Goal: Register for event/course

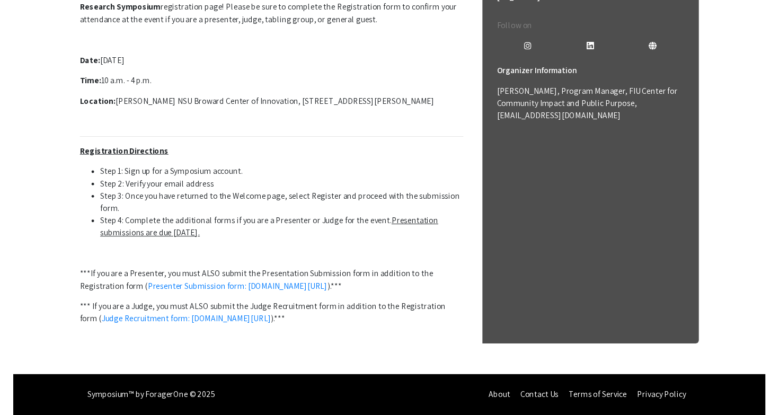
scroll to position [333, 0]
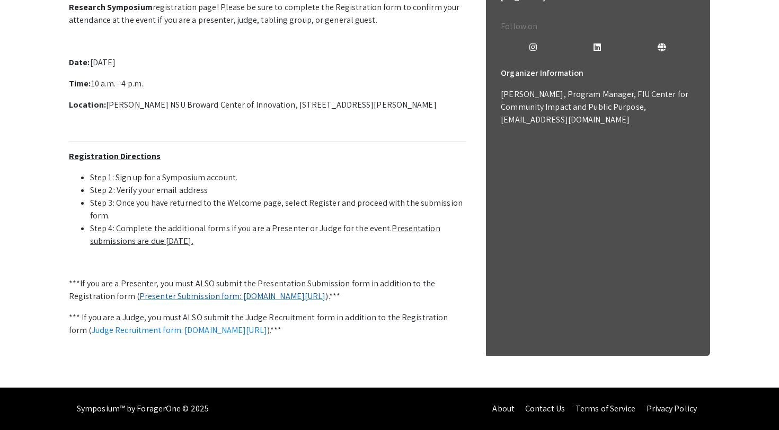
click at [193, 290] on link "Presenter Submission form: [DOMAIN_NAME][URL]" at bounding box center [232, 295] width 187 height 11
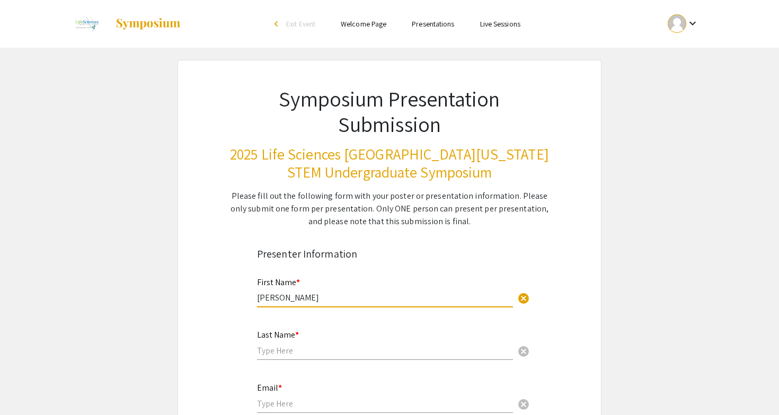
type input "Jennifer"
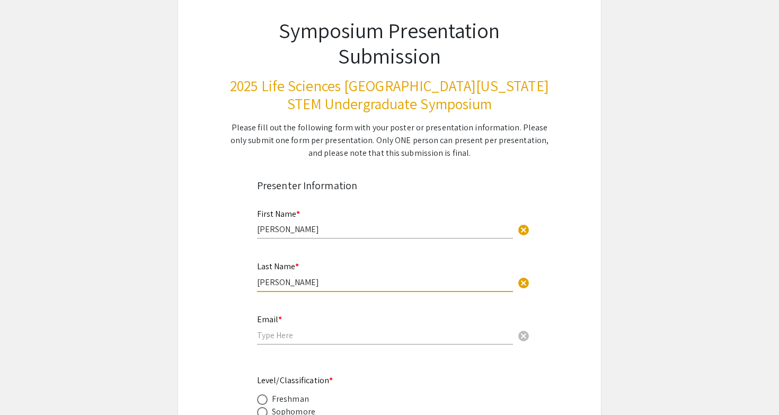
scroll to position [93, 0]
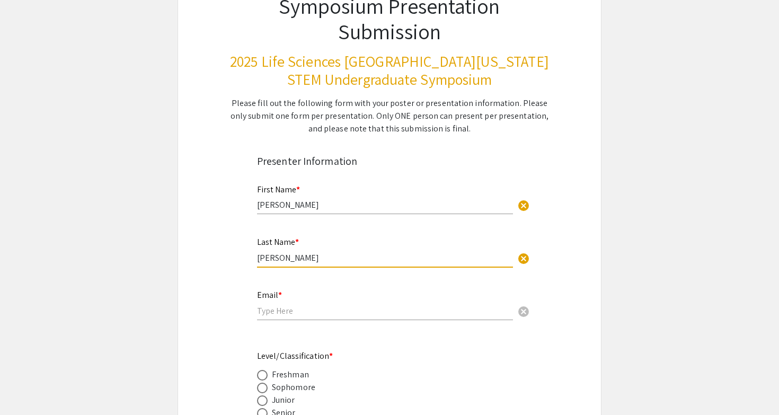
type input "Sharr"
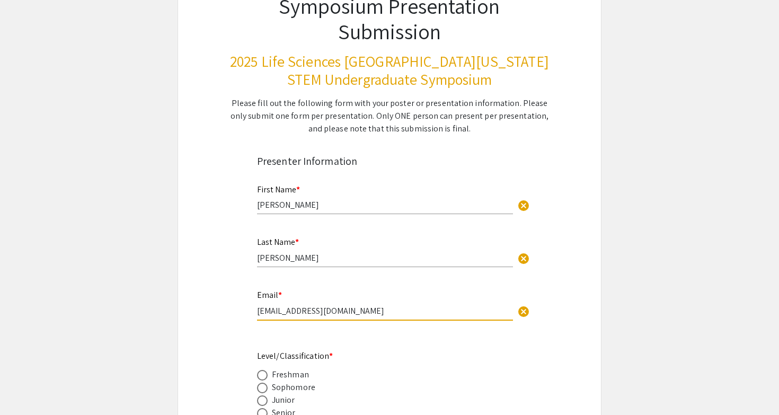
type input "sharrj@mail.irsc.edu"
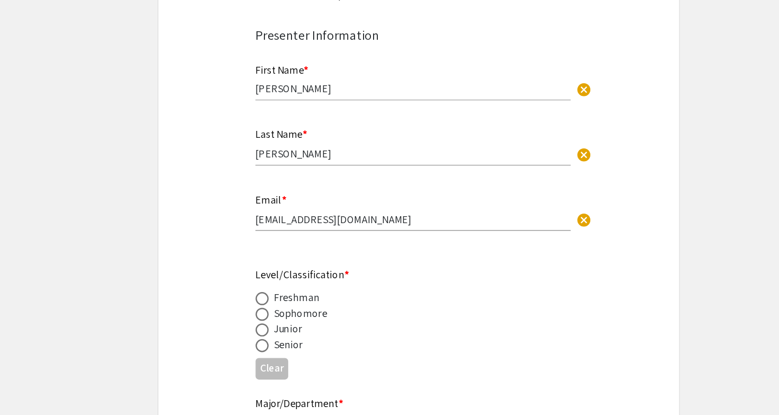
scroll to position [148, 0]
click at [257, 352] on span at bounding box center [262, 357] width 11 height 11
click at [257, 352] on input "radio" at bounding box center [262, 357] width 11 height 11
radio input "true"
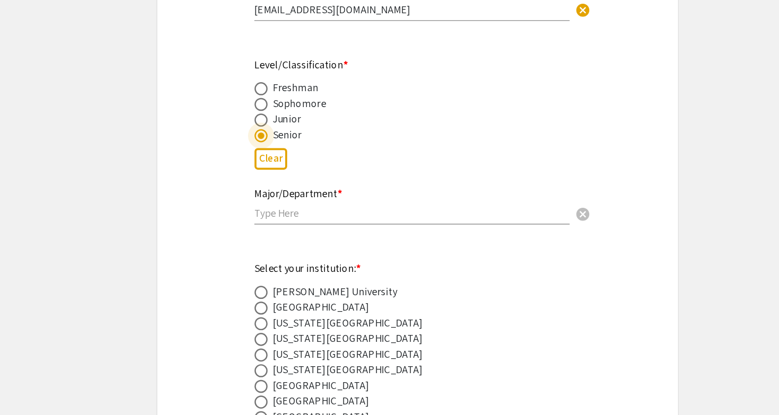
scroll to position [325, 0]
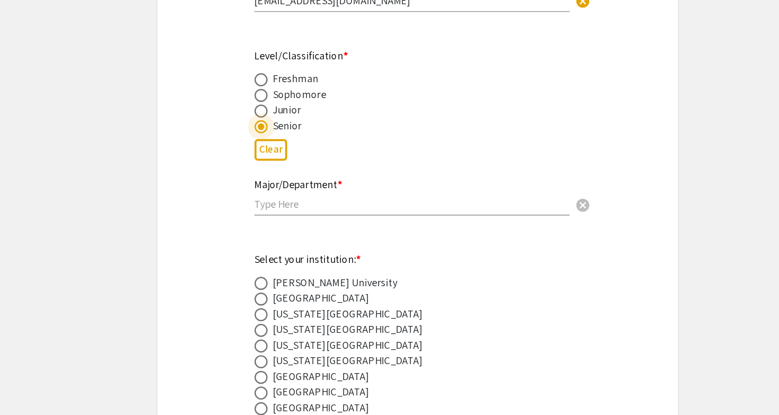
click at [257, 213] on div "Major/Department * cancel" at bounding box center [385, 238] width 256 height 51
click at [257, 238] on input "text" at bounding box center [385, 243] width 256 height 11
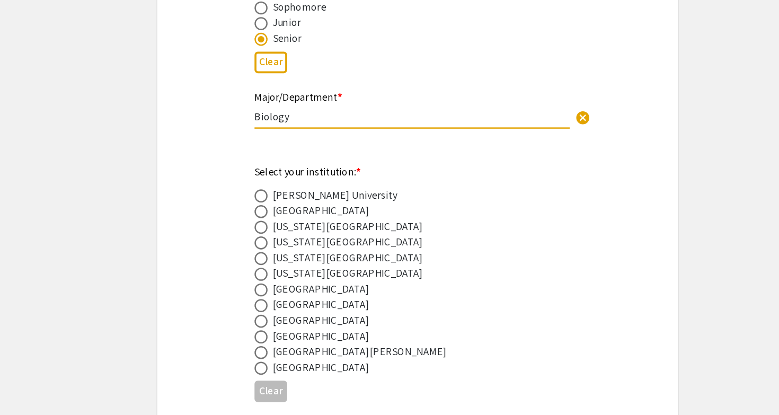
scroll to position [425, 0]
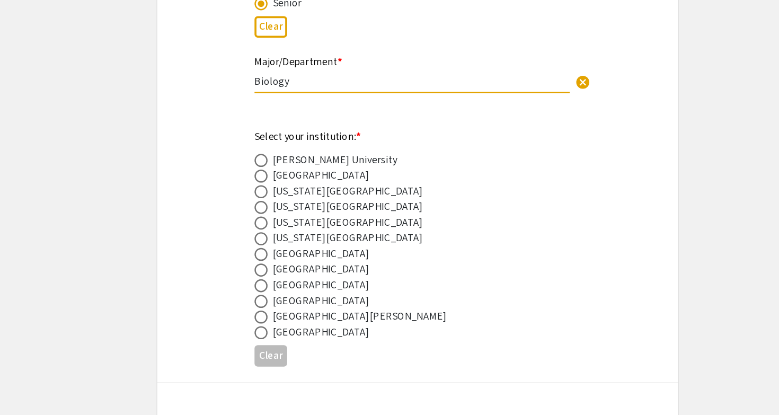
type input "Biology"
click at [257, 279] on span at bounding box center [262, 284] width 11 height 11
click at [257, 279] on input "radio" at bounding box center [262, 284] width 11 height 11
radio input "true"
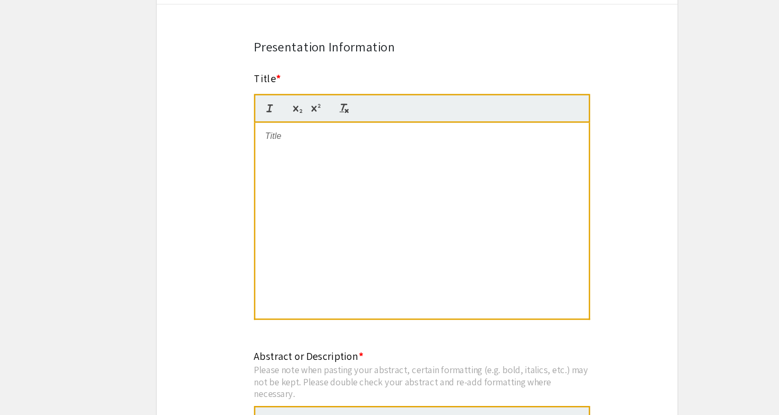
scroll to position [809, 0]
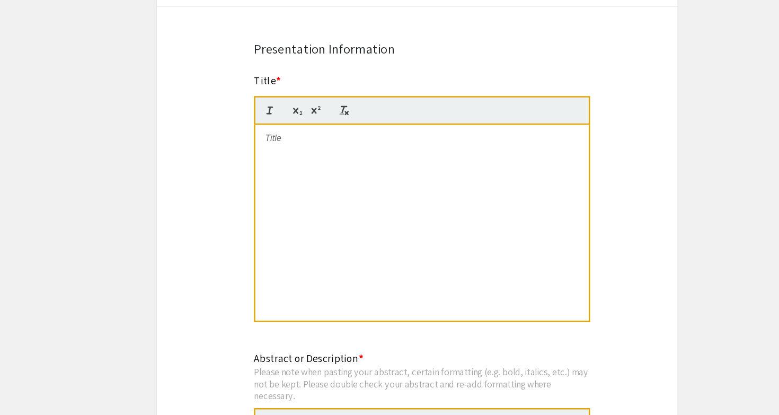
click at [258, 119] on div at bounding box center [393, 180] width 271 height 159
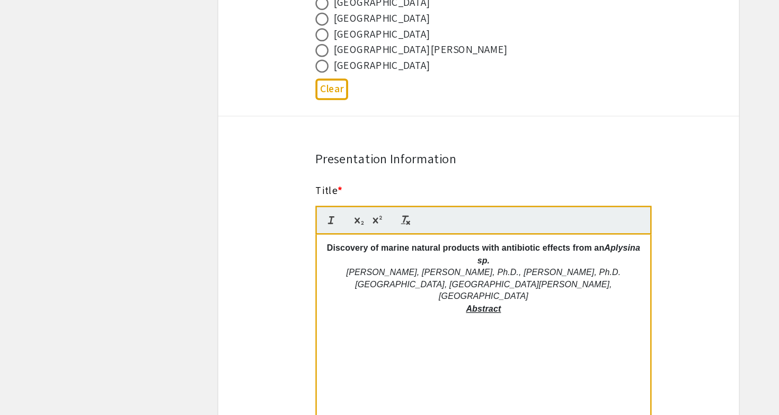
scroll to position [714, 0]
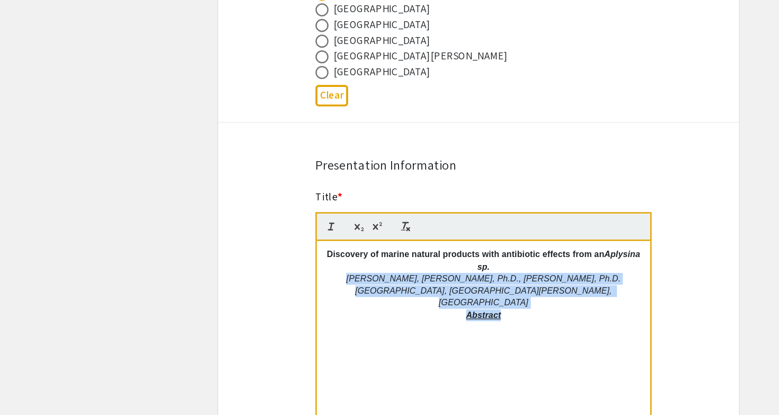
drag, startPoint x: 421, startPoint y: 246, endPoint x: 287, endPoint y: 224, distance: 135.9
click at [287, 224] on div "Discovery of marine natural products with antibiotic effects from an Aplysina s…" at bounding box center [393, 275] width 271 height 159
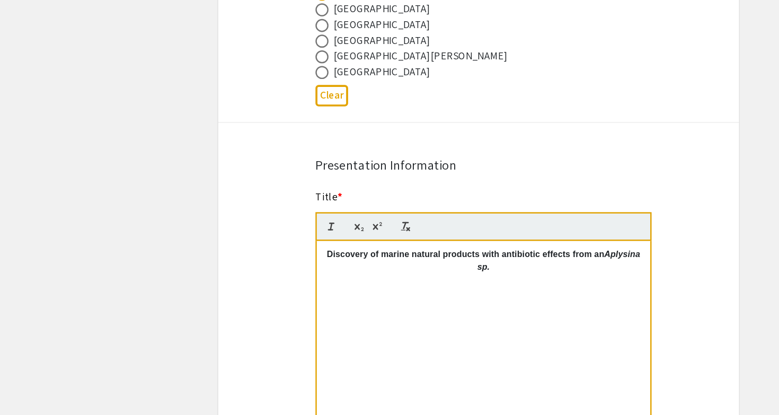
click at [199, 215] on div "Symposium Presentation Submission 2025 Life Sciences South Florida STEM Undergr…" at bounding box center [390, 301] width 424 height 1913
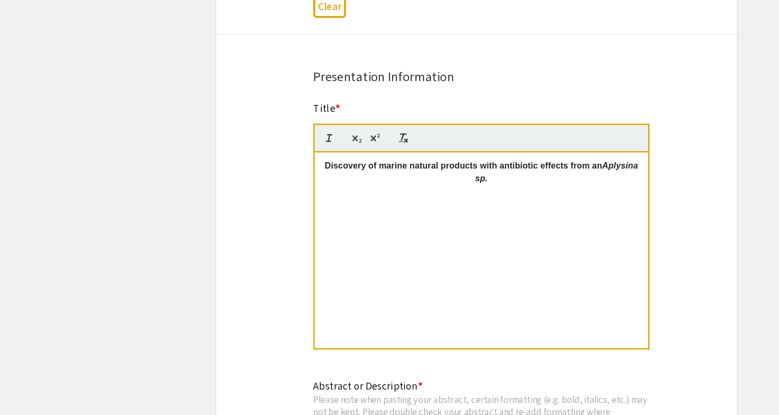
click at [277, 219] on div "Discovery of marine natural products with antibiotic effects from an Aplysina s…" at bounding box center [393, 275] width 271 height 159
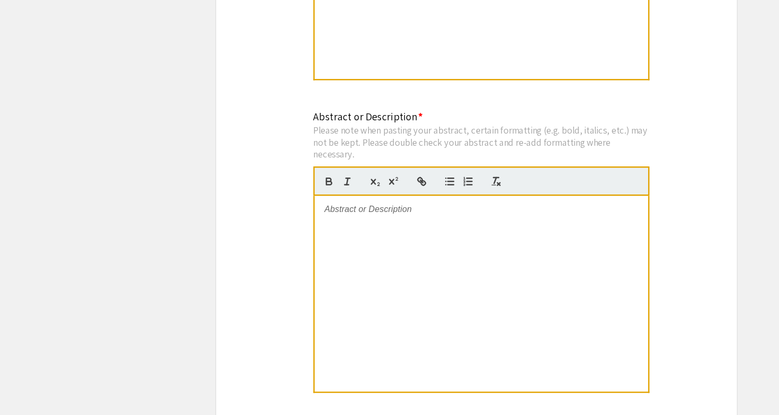
scroll to position [944, 0]
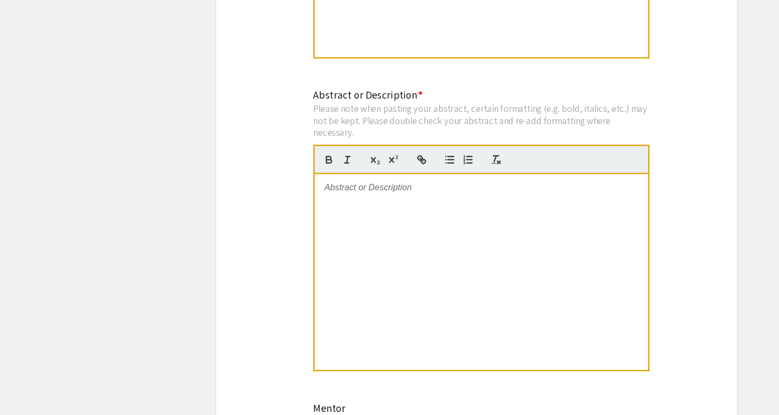
click at [288, 219] on div at bounding box center [393, 298] width 271 height 159
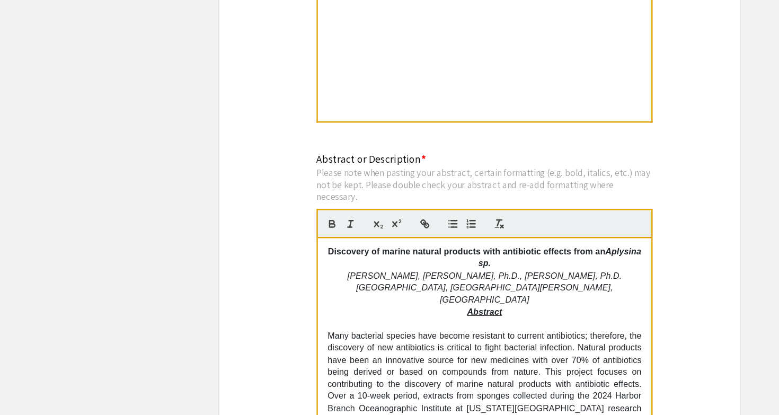
scroll to position [0, 0]
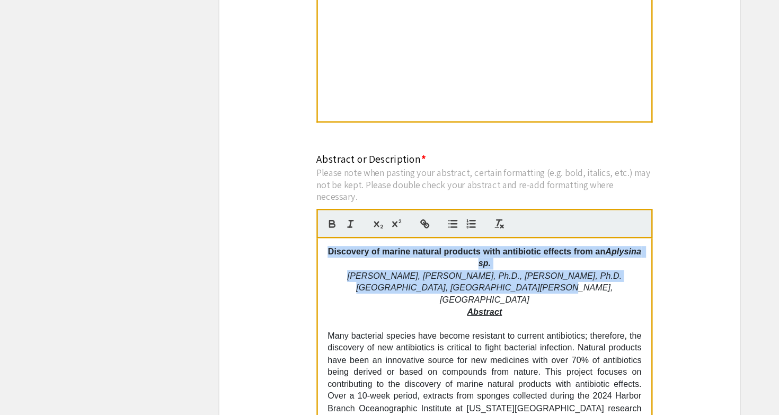
drag, startPoint x: 282, startPoint y: 206, endPoint x: 481, endPoint y: 231, distance: 200.4
click at [481, 271] on div "Discovery of marine natural products with antibiotic effects from an Aplysina s…" at bounding box center [393, 350] width 271 height 159
copy div "Discovery of marine natural products with antibiotic effects from an Aplysina s…"
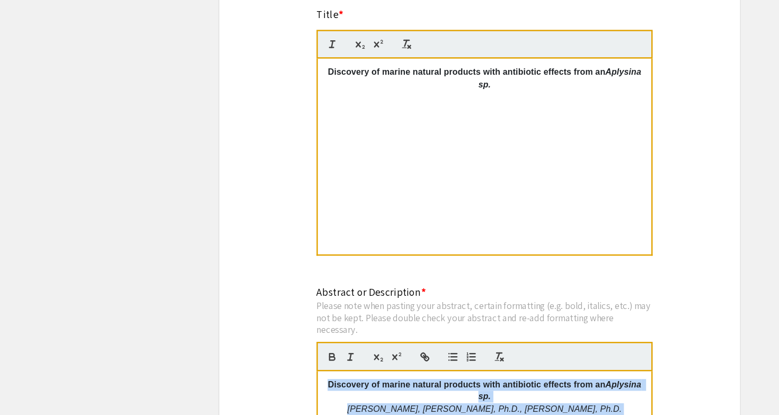
scroll to position [743, 0]
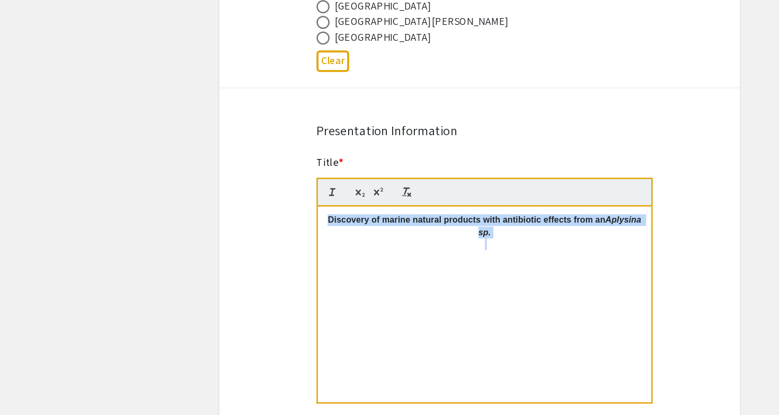
drag, startPoint x: 410, startPoint y: 195, endPoint x: 312, endPoint y: 149, distance: 107.6
click at [312, 149] on quill-editor "Discovery of marine natural products with antibiotic effects from an Aplysina s…" at bounding box center [393, 236] width 273 height 184
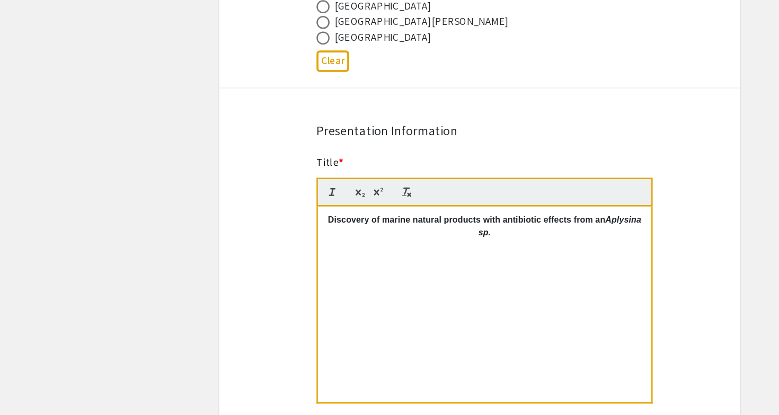
scroll to position [10, 0]
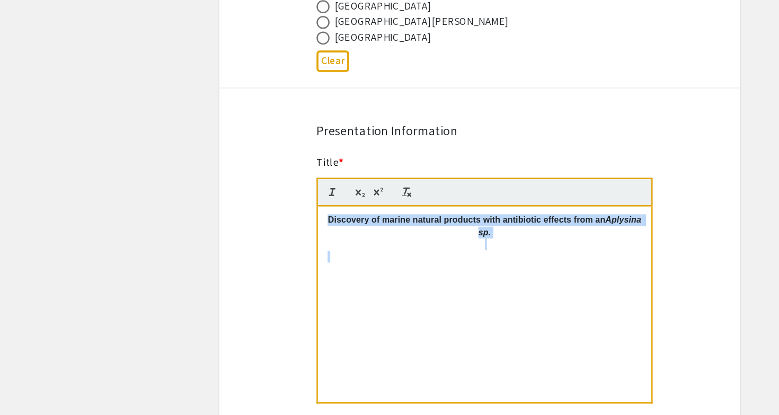
drag, startPoint x: 379, startPoint y: 224, endPoint x: 286, endPoint y: 145, distance: 121.9
click at [286, 145] on quill-editor "Discovery of marine natural products with antibiotic effects from an Aplysina s…" at bounding box center [393, 236] width 273 height 184
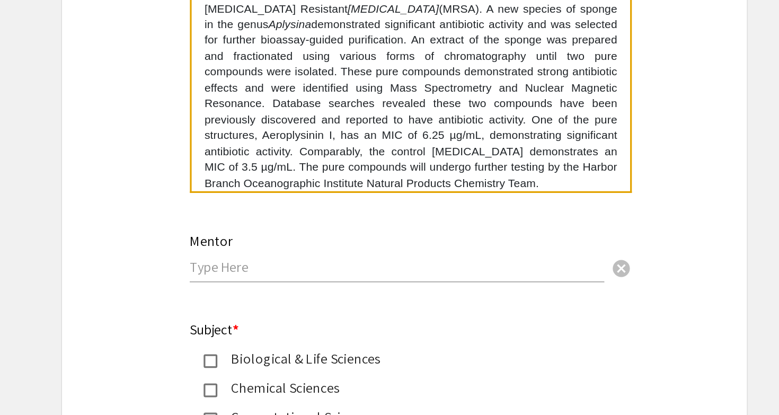
scroll to position [1097, 0]
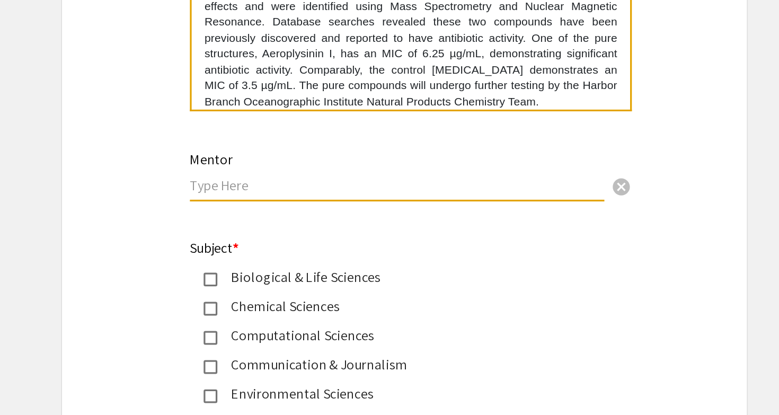
click at [257, 268] on input "text" at bounding box center [385, 273] width 256 height 11
type input "D"
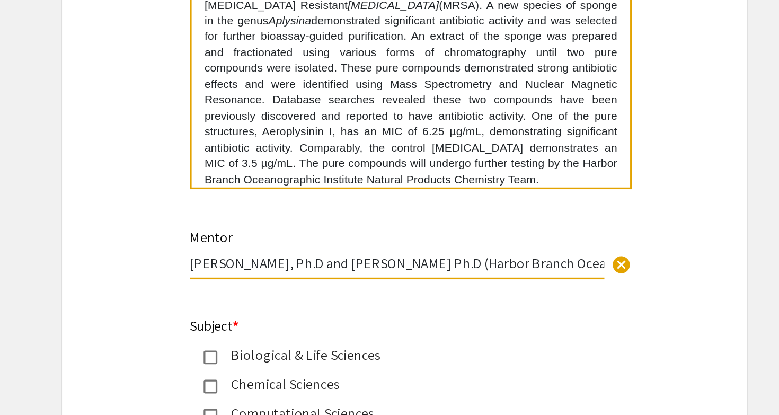
type input "Amy E. Wright, Ph.D and Priscilla Winder Ph.D (Harbor Branch Oceanographic Inst…"
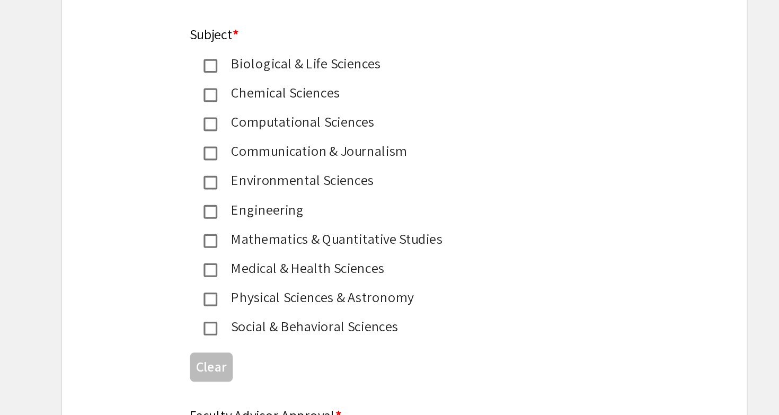
scroll to position [1230, 0]
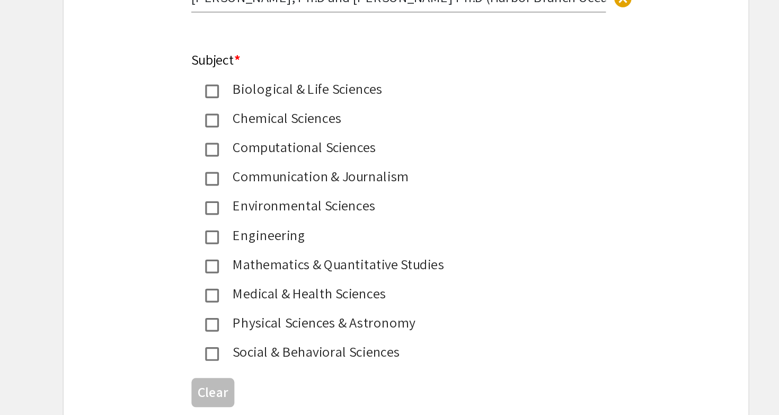
click at [266, 211] on mat-pseudo-checkbox at bounding box center [270, 215] width 8 height 8
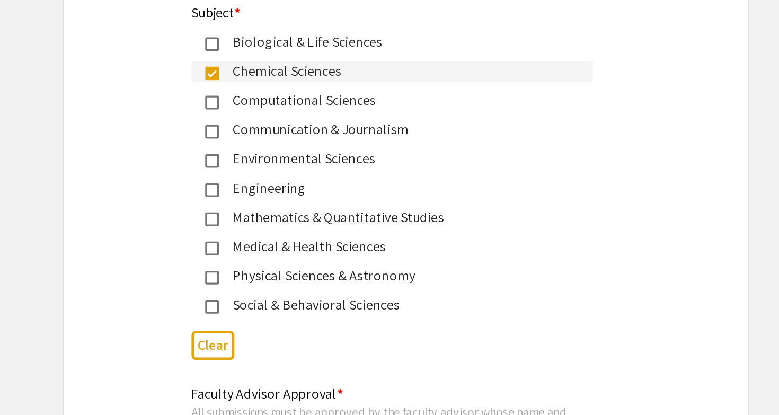
scroll to position [1242, 0]
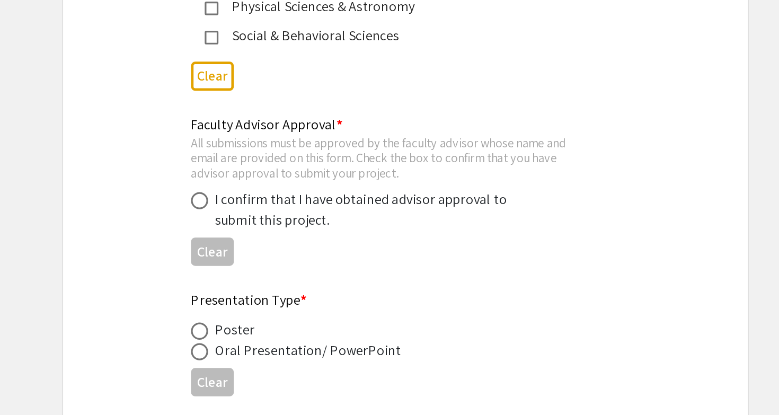
scroll to position [1412, 0]
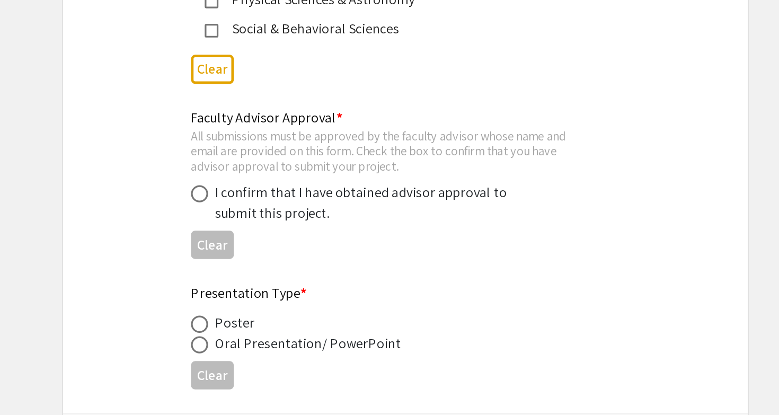
click at [257, 273] on span at bounding box center [262, 278] width 11 height 11
click at [257, 273] on input "radio" at bounding box center [262, 278] width 11 height 11
radio input "true"
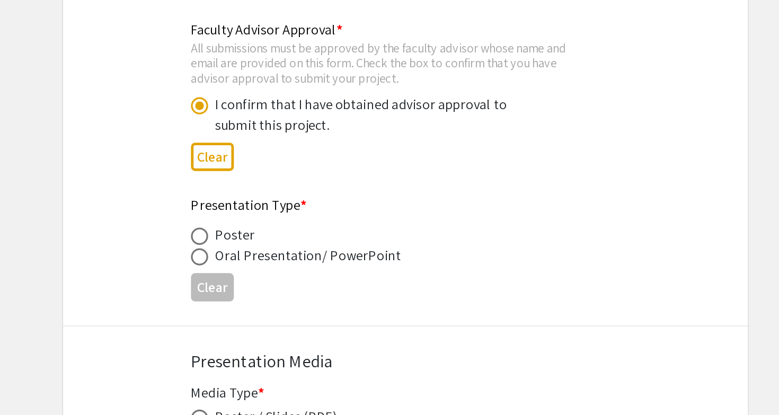
scroll to position [1469, 0]
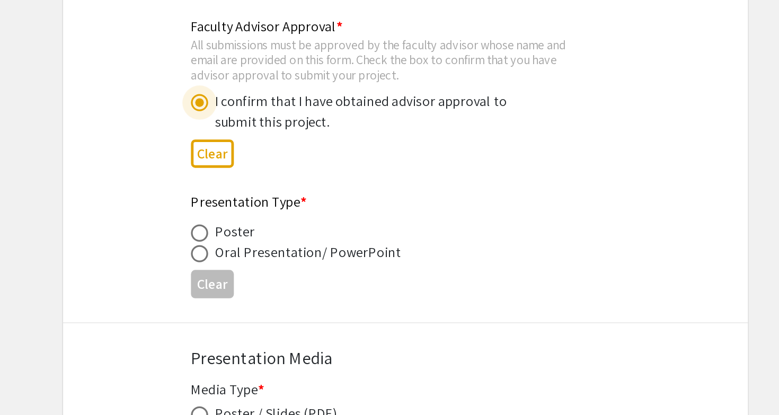
click at [257, 310] on span at bounding box center [262, 315] width 11 height 11
click at [257, 310] on input "radio" at bounding box center [262, 315] width 11 height 11
radio input "true"
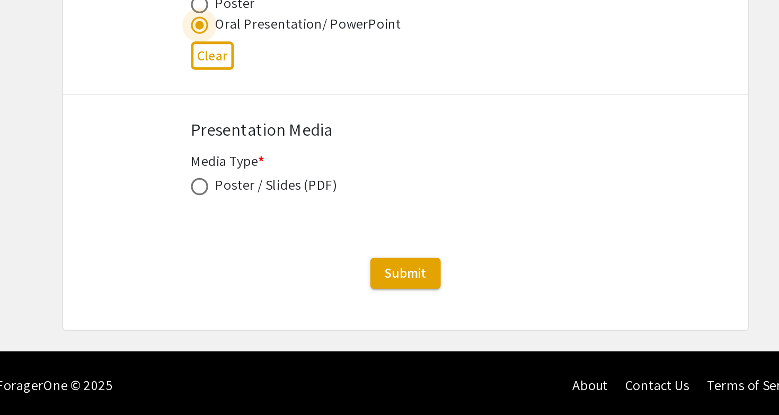
scroll to position [1611, 0]
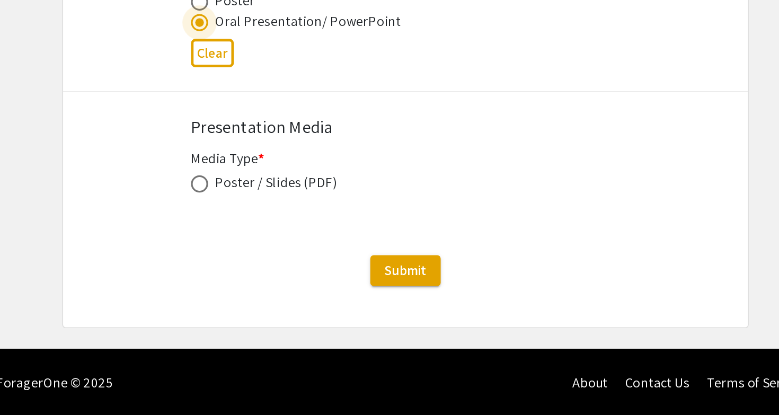
click at [178, 316] on div "Submit" at bounding box center [389, 325] width 423 height 19
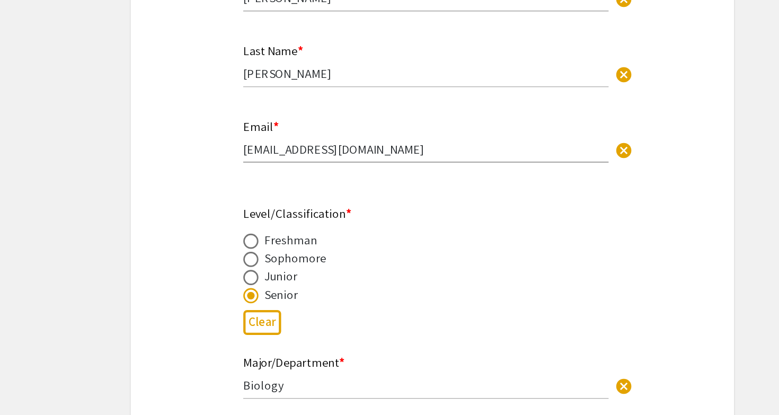
scroll to position [175, 0]
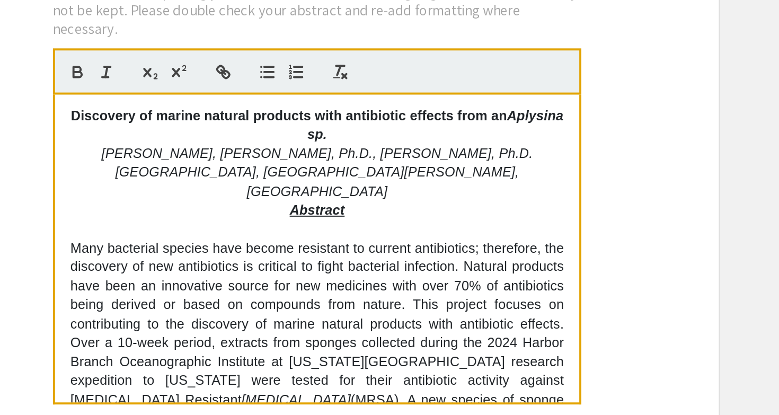
scroll to position [917, 0]
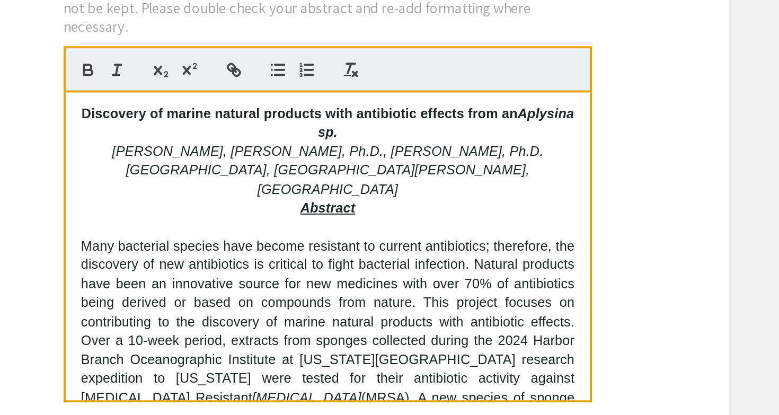
click at [354, 120] on div "Symposium Presentation Submission 2025 Life Sciences South Florida STEM Undergr…" at bounding box center [390, 99] width 424 height 1913
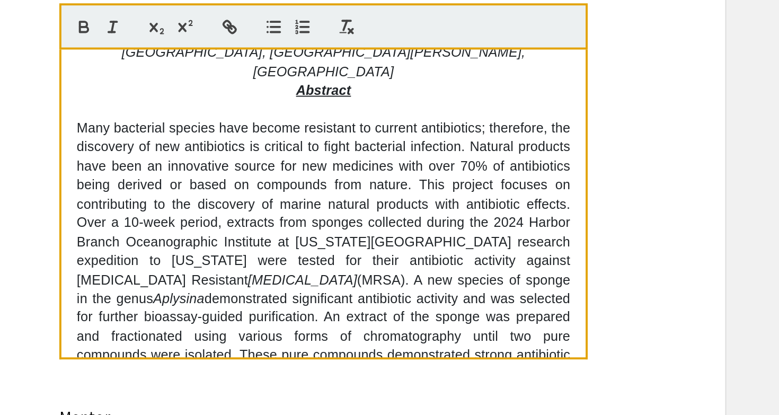
scroll to position [34, 0]
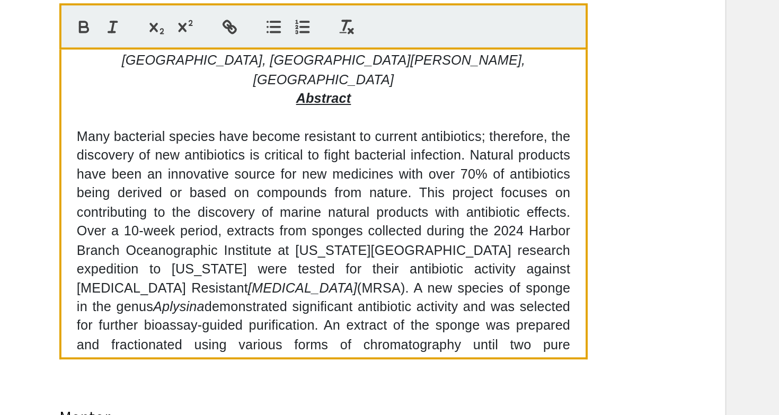
click at [266, 251] on p "Many bacterial species have become resistant to current antibiotics; therefore,…" at bounding box center [393, 349] width 255 height 196
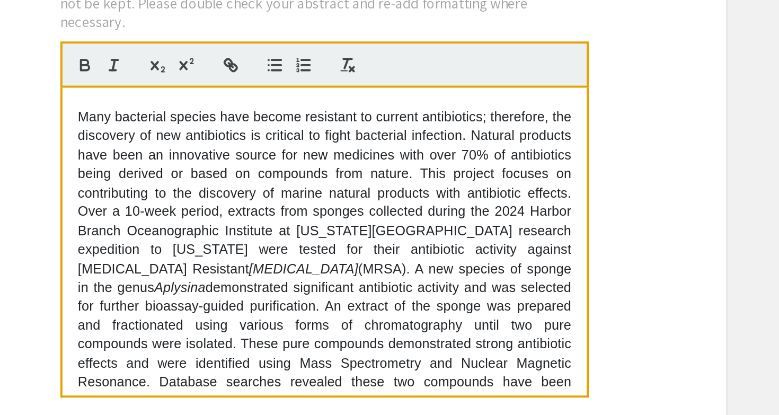
scroll to position [64, 0]
click at [355, 301] on em "Staphylococcus aureus" at bounding box center [383, 305] width 56 height 8
click at [266, 222] on p "Many bacterial species have become resistant to current antibiotics; therefore,…" at bounding box center [393, 320] width 255 height 196
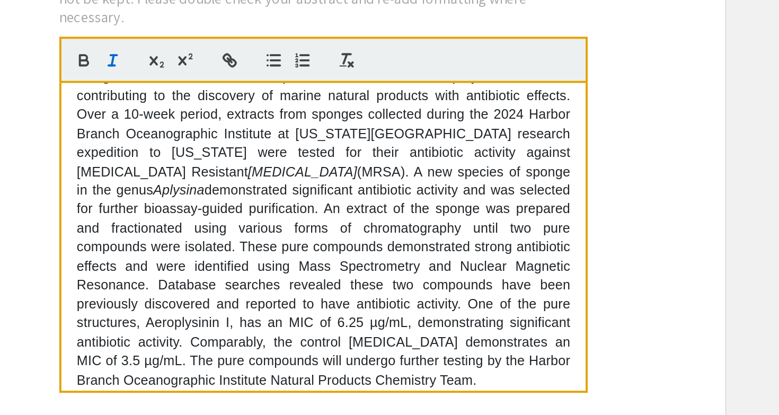
scroll to position [111, 0]
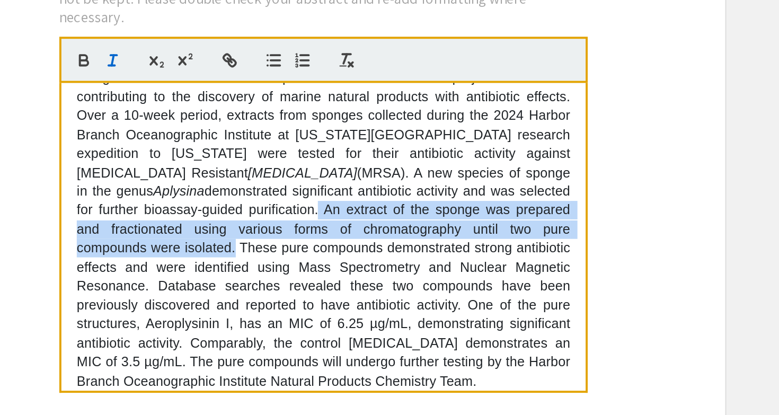
drag, startPoint x: 98, startPoint y: 95, endPoint x: 274, endPoint y: 107, distance: 176.3
click at [274, 163] on p "Many bacterial species have become resistant to current antibiotics; therefore,…" at bounding box center [393, 261] width 255 height 196
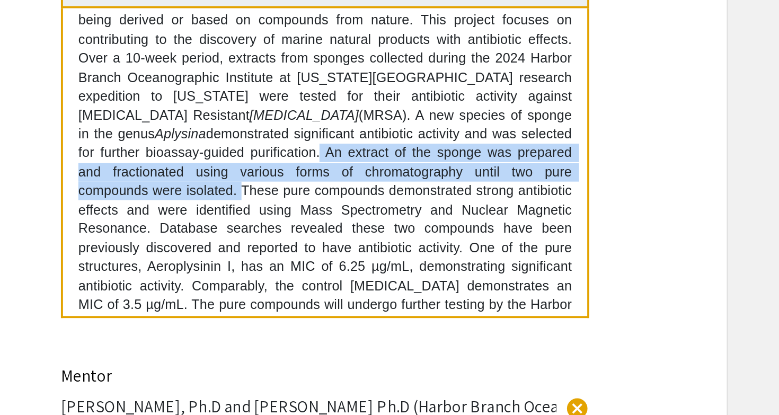
scroll to position [108, 0]
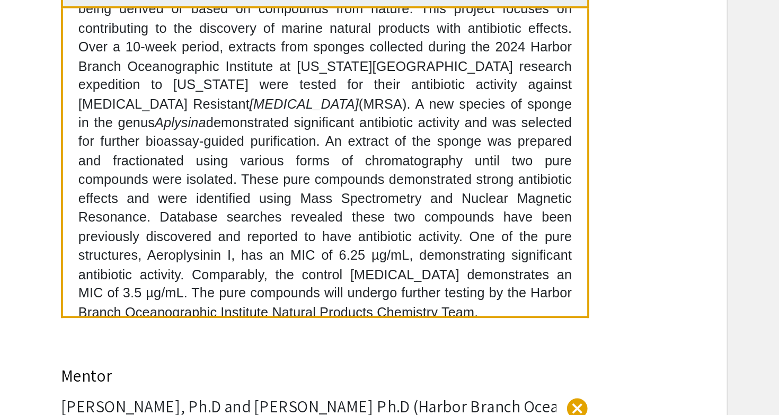
click at [266, 166] on p "Many bacterial species have become resistant to current antibiotics; therefore,…" at bounding box center [393, 264] width 255 height 196
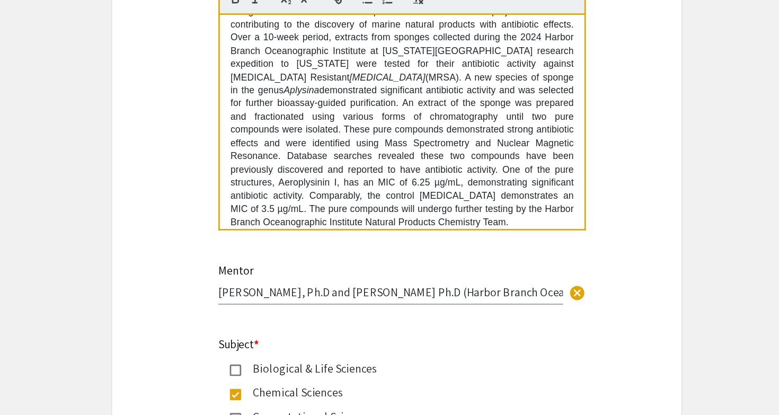
scroll to position [1047, 0]
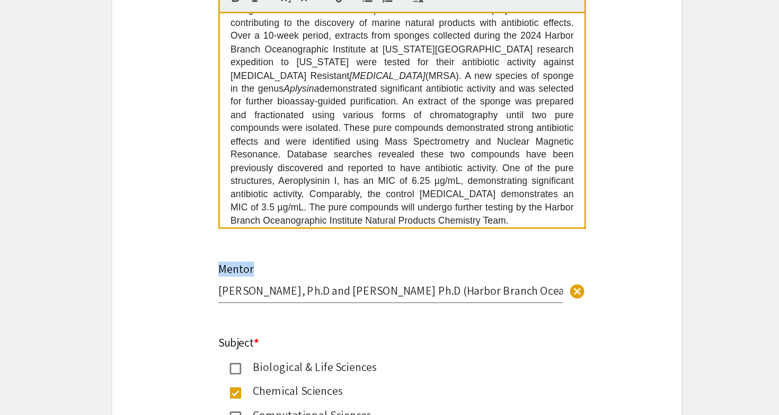
drag, startPoint x: 161, startPoint y: 198, endPoint x: 193, endPoint y: 195, distance: 32.4
click at [249, 300] on div "Mentor Amy E. Wright, Ph.D and Priscilla Winder Ph.D (Harbor Branch Oceanograph…" at bounding box center [389, 322] width 281 height 45
click at [257, 317] on input "Amy E. Wright, Ph.D and Priscilla Winder Ph.D (Harbor Branch Oceanographic Inst…" at bounding box center [385, 322] width 256 height 11
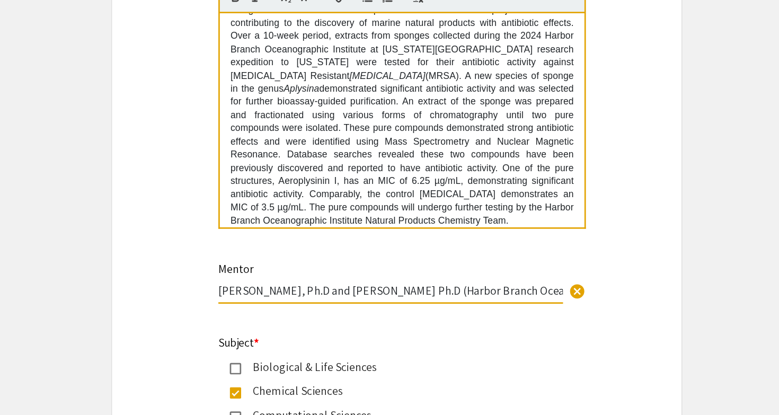
click at [257, 317] on input "Amy E. Wright, Ph.D and Priscilla Winder Ph.D (Harbor Branch Oceanographic Inst…" at bounding box center [385, 322] width 256 height 11
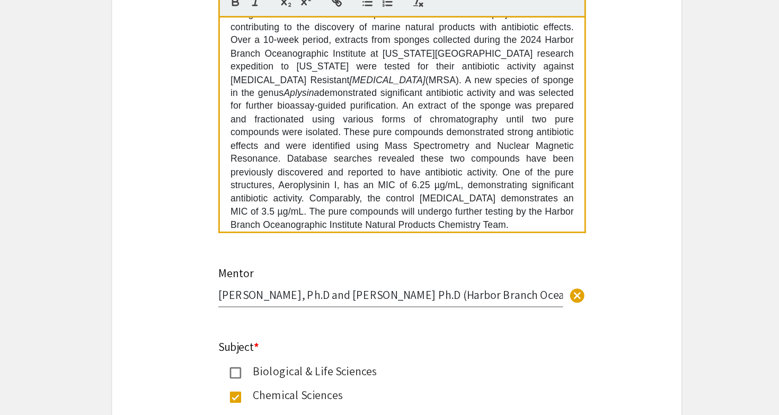
click at [292, 292] on div "Mentor Amy E. Wright, Ph.D and Priscilla Winder Ph.D (Harbor Branch Oceanograph…" at bounding box center [385, 312] width 256 height 40
click at [257, 317] on input "Amy E. Wright, Ph.D and Priscilla Winder Ph.D (Harbor Branch Oceanographic Inst…" at bounding box center [385, 322] width 256 height 11
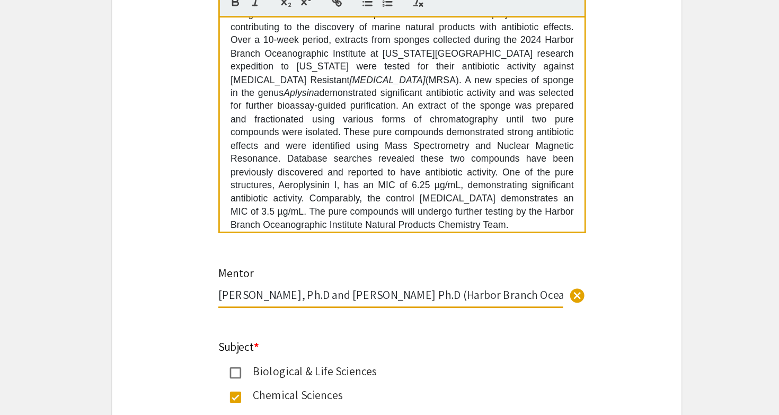
click at [264, 317] on input "Amy E. Wright, Ph.D and Priscilla Winder Ph.D (Harbor Branch Oceanographic Inst…" at bounding box center [385, 322] width 256 height 11
click at [287, 317] on input "Amy E. Wright, Ph.D and Priscilla Winder Ph.D (Harbor Branch Oceanographic Inst…" at bounding box center [385, 322] width 256 height 11
click at [303, 317] on input "Amy E. Wright, Ph.D and Priscilla Winder Ph.D (Harbor Branch Oceanographic Inst…" at bounding box center [385, 322] width 256 height 11
type input "Amy E. Wright, Ph.D and Priscilla Winder, Ph.D (Harbor Branch Oceanographic Ins…"
click at [311, 292] on div "Mentor Amy E. Wright, Ph.D and Priscilla Winder, Ph.D (Harbor Branch Oceanograp…" at bounding box center [385, 317] width 256 height 51
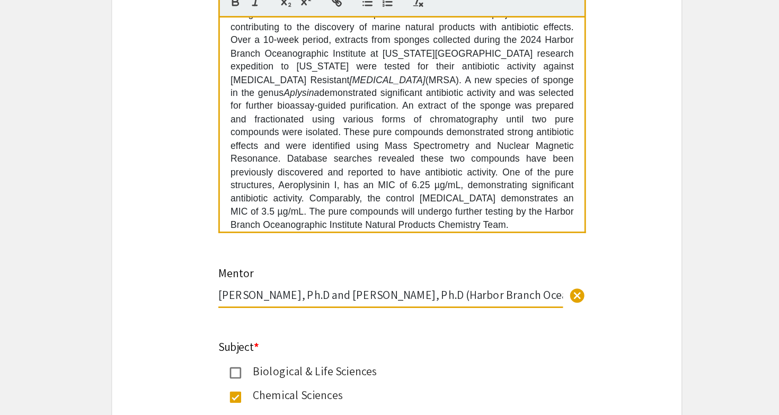
drag, startPoint x: 319, startPoint y: 220, endPoint x: 447, endPoint y: 231, distance: 128.7
drag, startPoint x: 307, startPoint y: 221, endPoint x: 501, endPoint y: 221, distance: 194.0
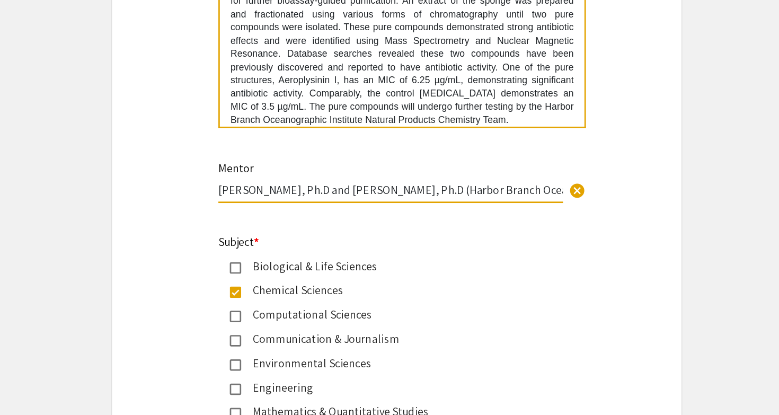
scroll to position [1128, 0]
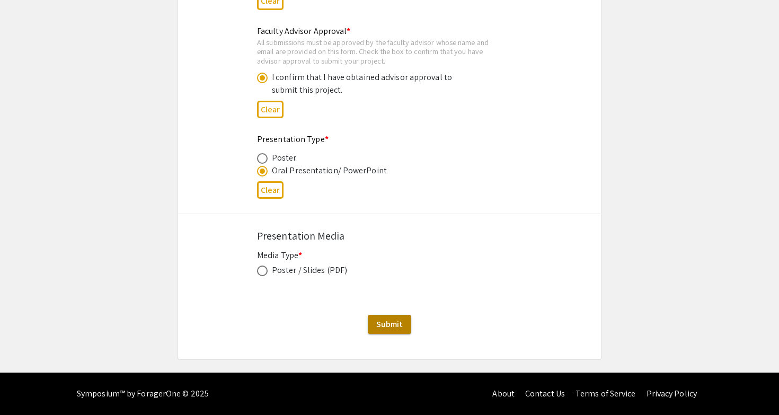
scroll to position [1613, 0]
click at [402, 323] on span "Submit" at bounding box center [389, 324] width 27 height 11
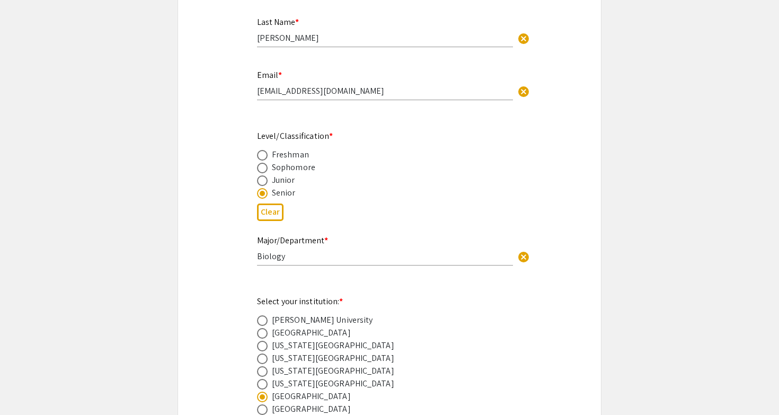
scroll to position [268, 0]
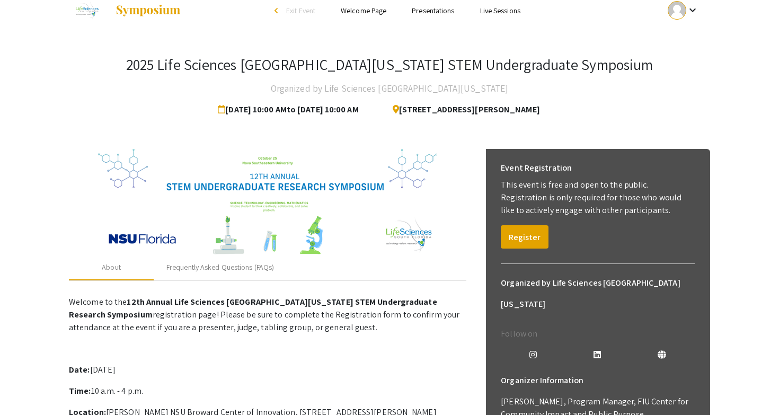
scroll to position [18, 0]
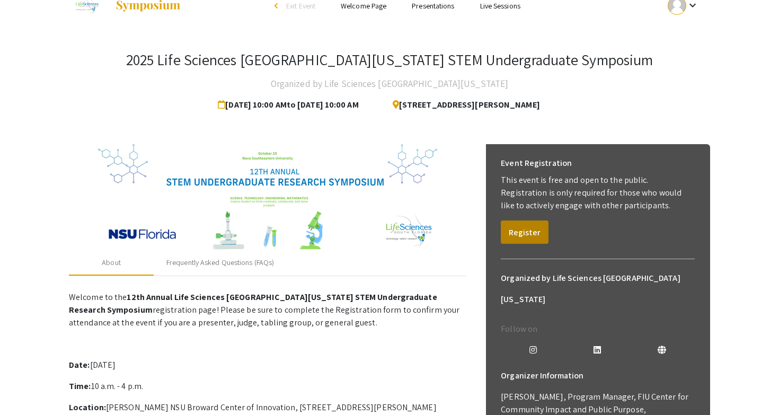
click at [514, 233] on button "Register" at bounding box center [525, 231] width 48 height 23
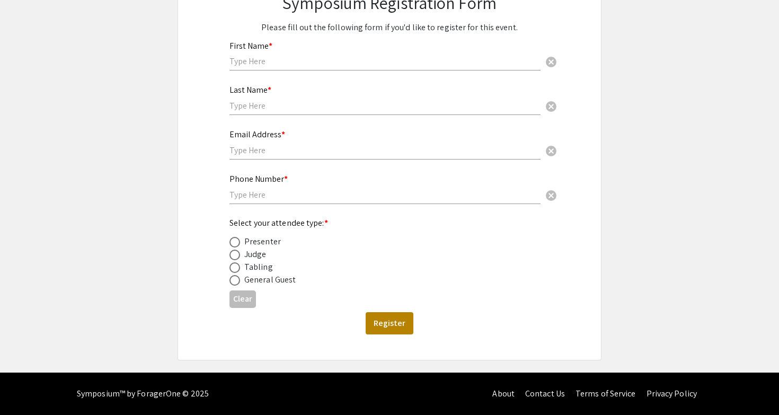
scroll to position [135, 0]
click at [236, 240] on span at bounding box center [234, 242] width 11 height 11
click at [236, 240] on input "radio" at bounding box center [234, 242] width 11 height 11
radio input "true"
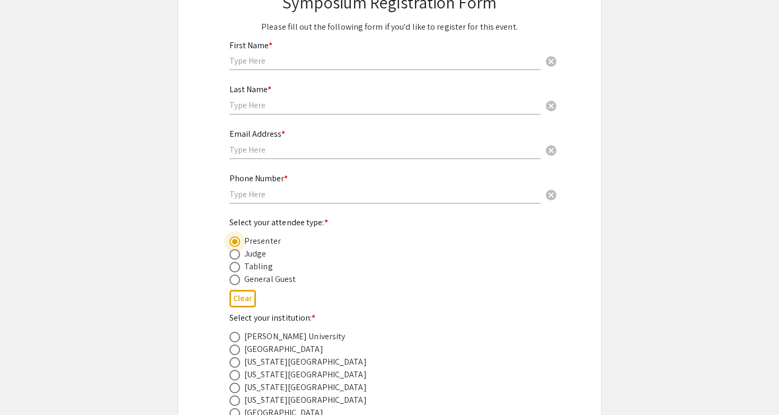
click at [246, 215] on div "Phone Number * cancel This field is required." at bounding box center [390, 194] width 336 height 45
type input "[PERSON_NAME]"
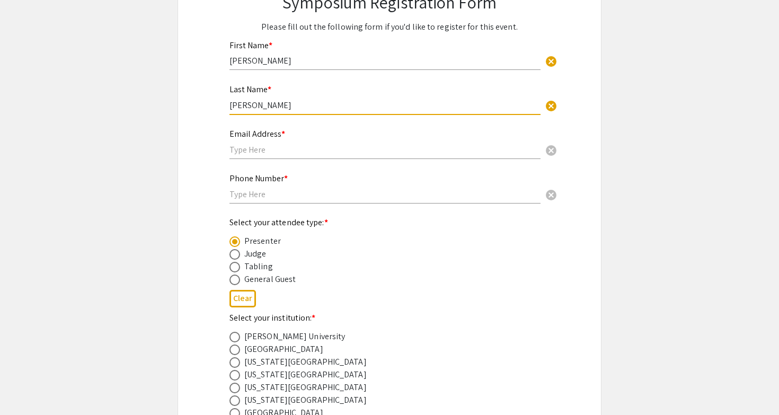
type input "[PERSON_NAME]"
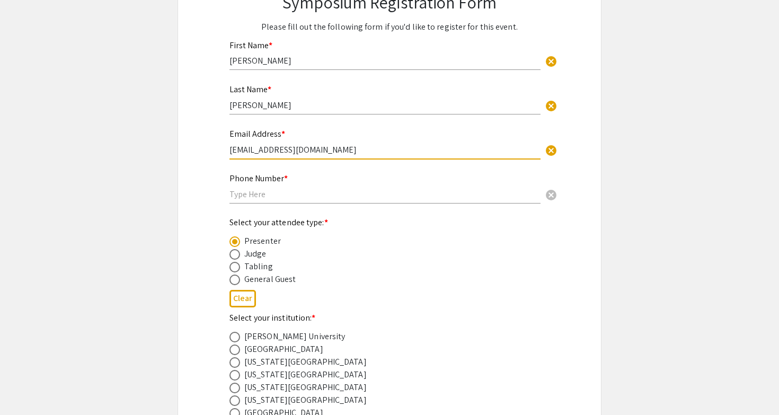
type input "[EMAIL_ADDRESS][DOMAIN_NAME]"
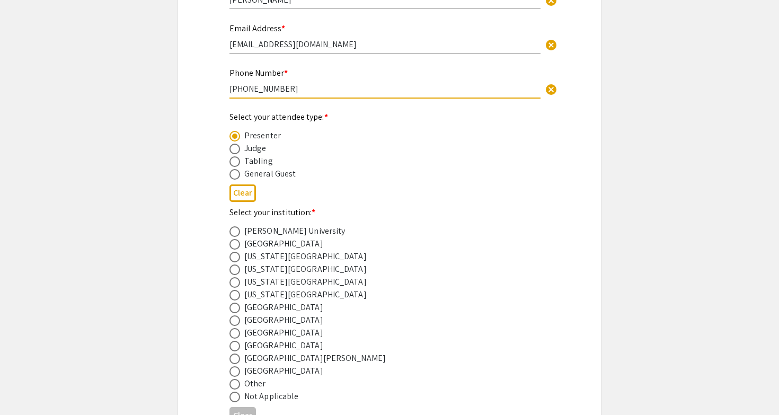
scroll to position [250, 0]
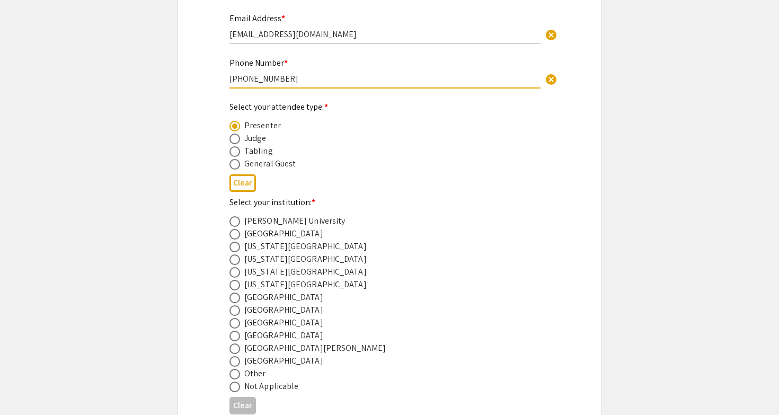
type input "[PHONE_NUMBER]"
click at [234, 298] on span at bounding box center [234, 298] width 11 height 11
click at [234, 298] on input "radio" at bounding box center [234, 298] width 11 height 11
radio input "true"
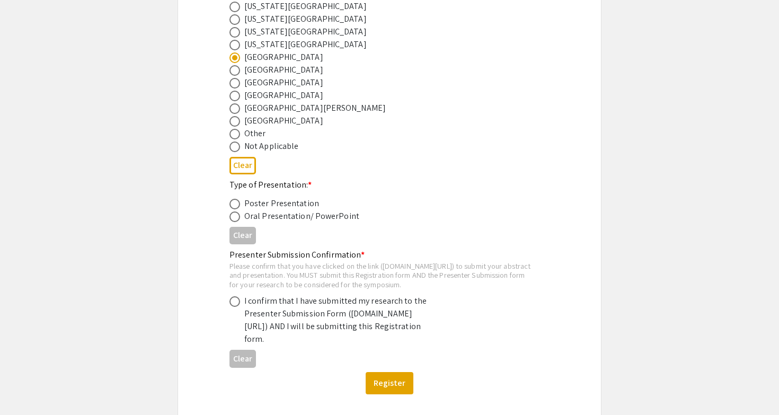
scroll to position [511, 0]
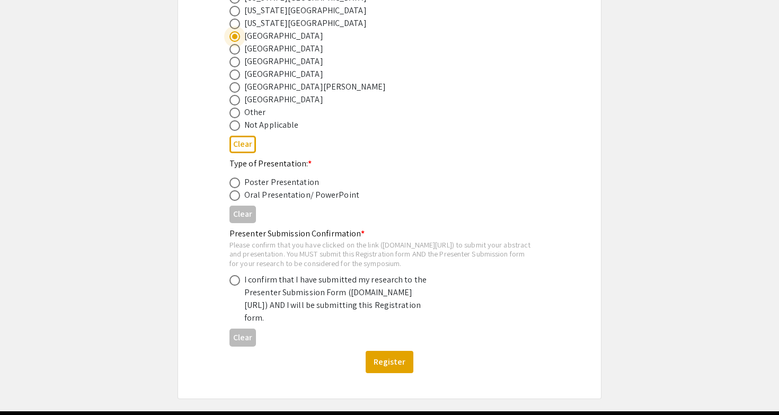
click at [234, 197] on span at bounding box center [234, 195] width 11 height 11
click at [234, 197] on input "radio" at bounding box center [234, 195] width 11 height 11
radio input "true"
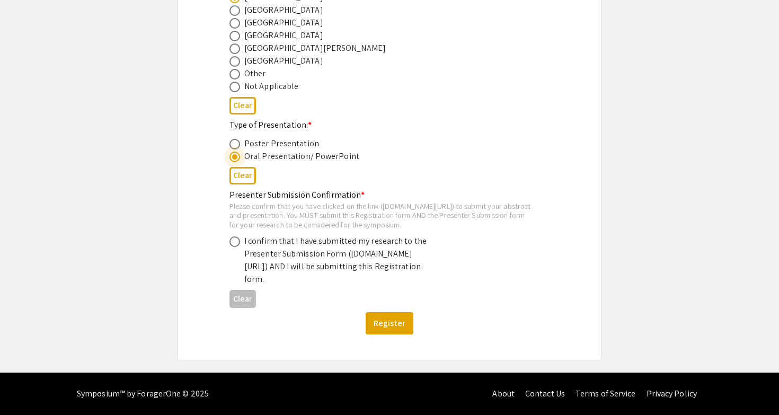
scroll to position [544, 0]
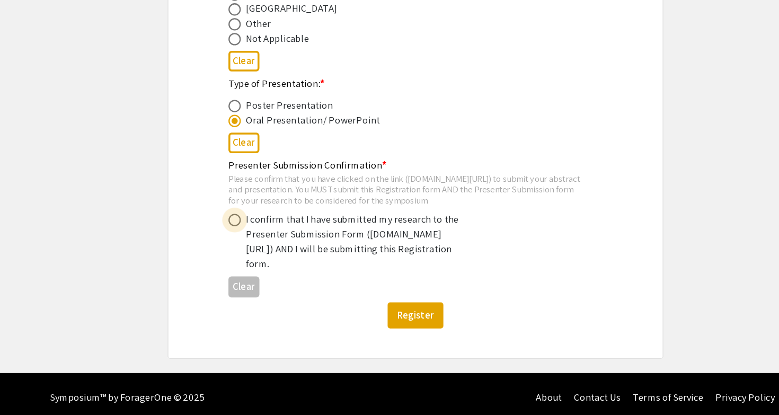
click at [229, 243] on span at bounding box center [234, 248] width 11 height 11
click at [229, 243] on input "radio" at bounding box center [234, 248] width 11 height 11
radio input "true"
click at [232, 245] on span at bounding box center [234, 247] width 5 height 5
click at [229, 243] on input "radio" at bounding box center [234, 248] width 11 height 11
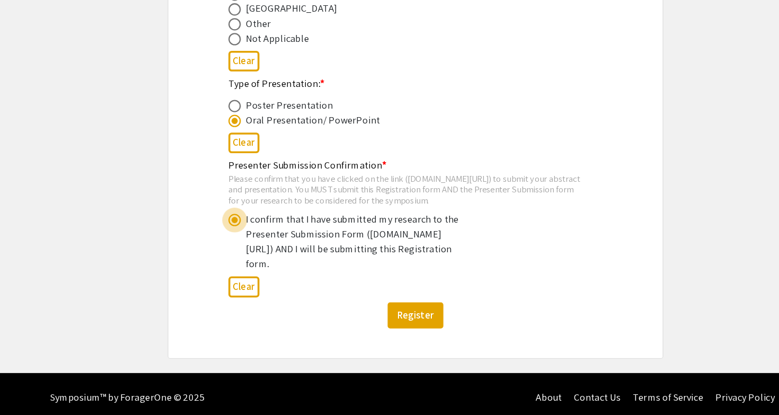
click at [232, 245] on span at bounding box center [234, 247] width 5 height 5
click at [229, 243] on input "radio" at bounding box center [234, 248] width 11 height 11
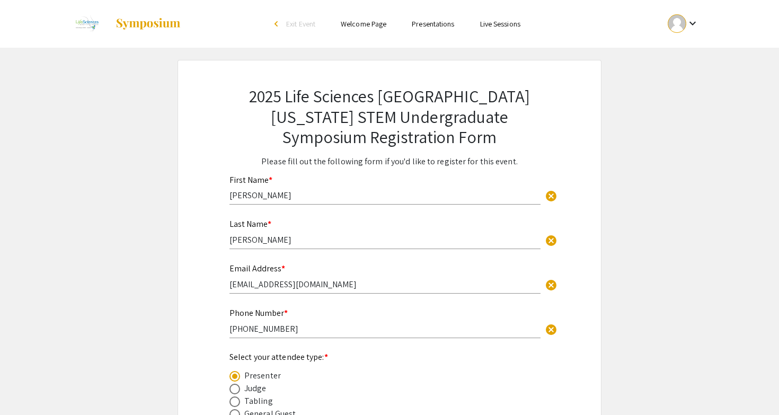
scroll to position [0, 0]
